Goal: Find specific page/section: Find specific page/section

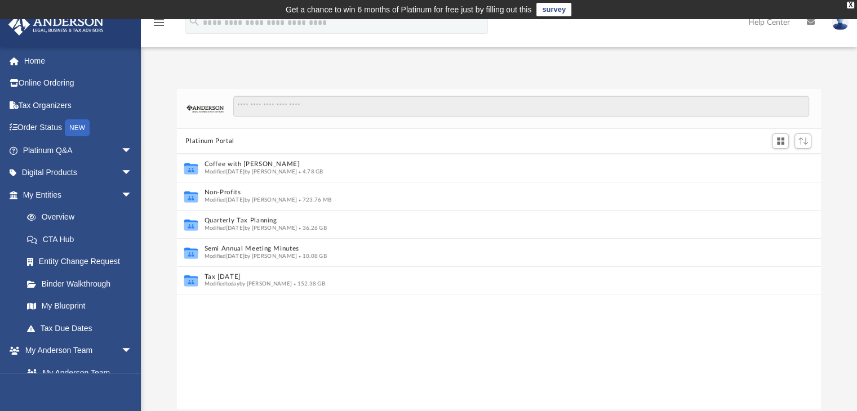
scroll to position [9, 9]
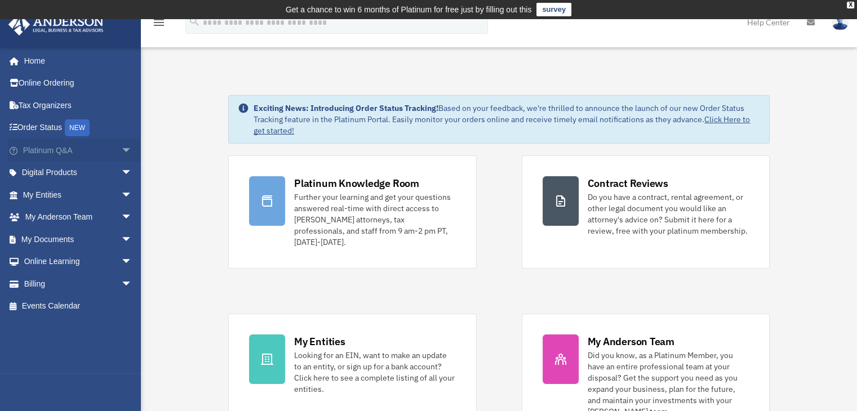
click at [121, 145] on span "arrow_drop_down" at bounding box center [132, 150] width 23 height 23
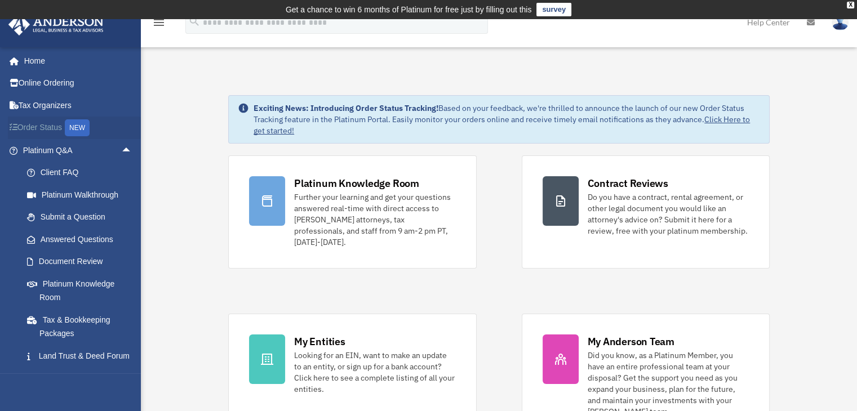
scroll to position [56, 0]
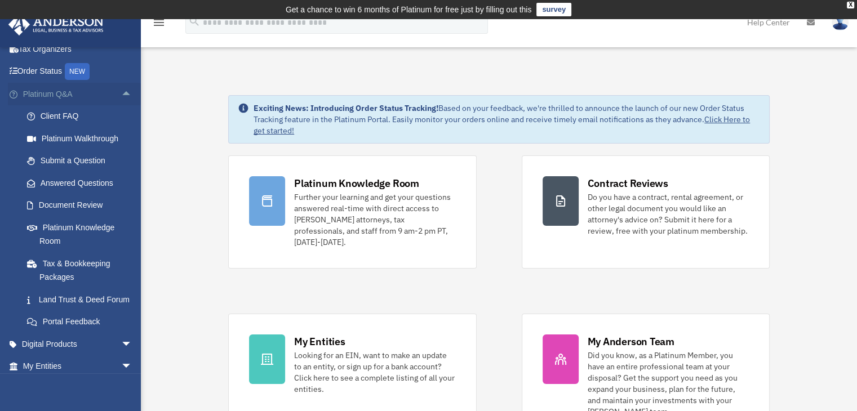
click at [124, 98] on span "arrow_drop_up" at bounding box center [132, 94] width 23 height 23
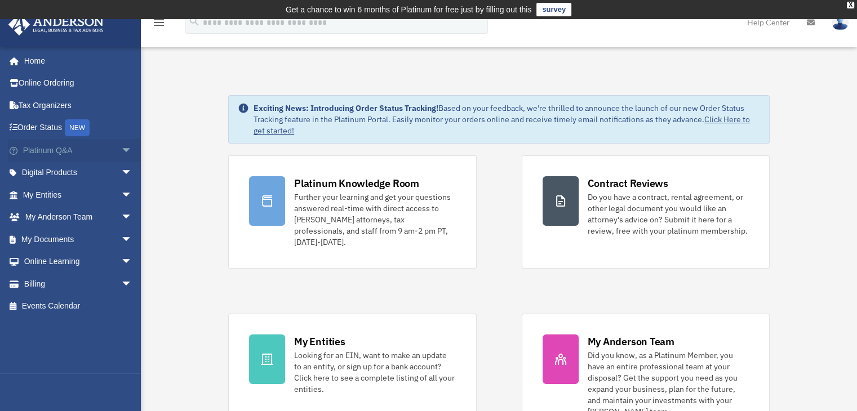
click at [121, 148] on span "arrow_drop_down" at bounding box center [132, 150] width 23 height 23
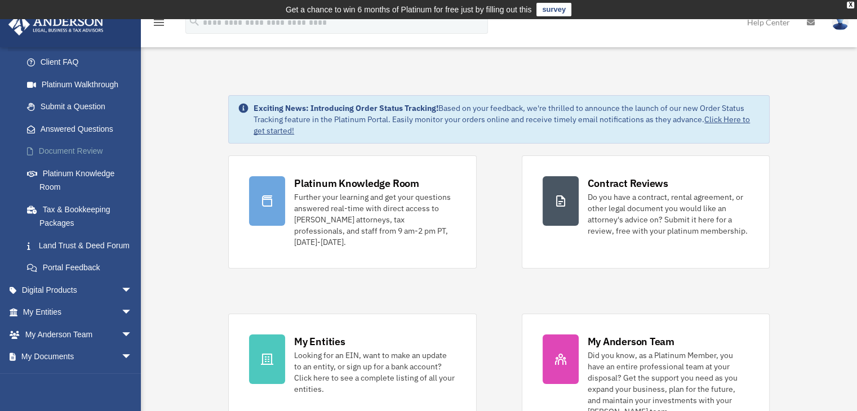
scroll to position [113, 0]
drag, startPoint x: 647, startPoint y: 315, endPoint x: 174, endPoint y: 437, distance: 489.0
drag, startPoint x: 174, startPoint y: 437, endPoint x: 166, endPoint y: 69, distance: 368.7
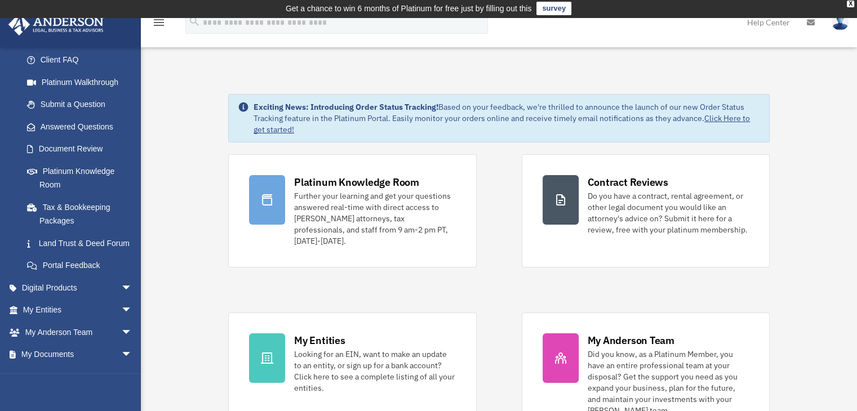
scroll to position [0, 0]
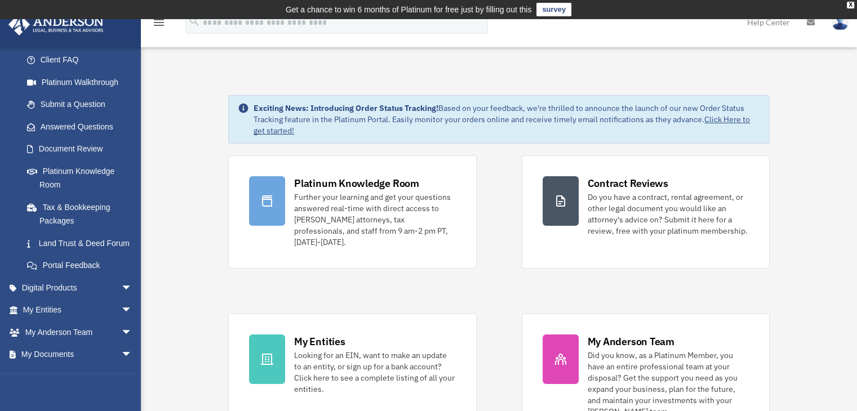
drag, startPoint x: 339, startPoint y: 131, endPoint x: 236, endPoint y: 96, distance: 109.6
click at [236, 96] on div "Exciting News: Introducing Order Status Tracking! Based on your feedback, we're…" at bounding box center [499, 119] width 542 height 48
click at [243, 107] on icon at bounding box center [243, 108] width 11 height 11
click at [46, 146] on link "Document Review" at bounding box center [83, 149] width 134 height 23
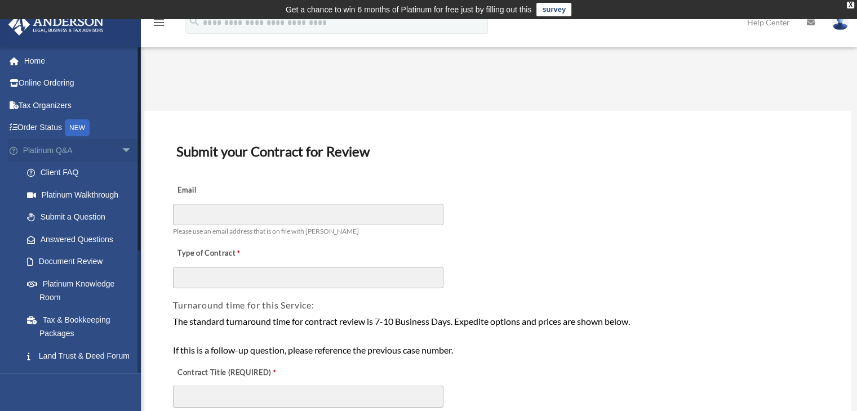
click at [126, 145] on span "arrow_drop_down" at bounding box center [132, 150] width 23 height 23
